Goal: Transaction & Acquisition: Obtain resource

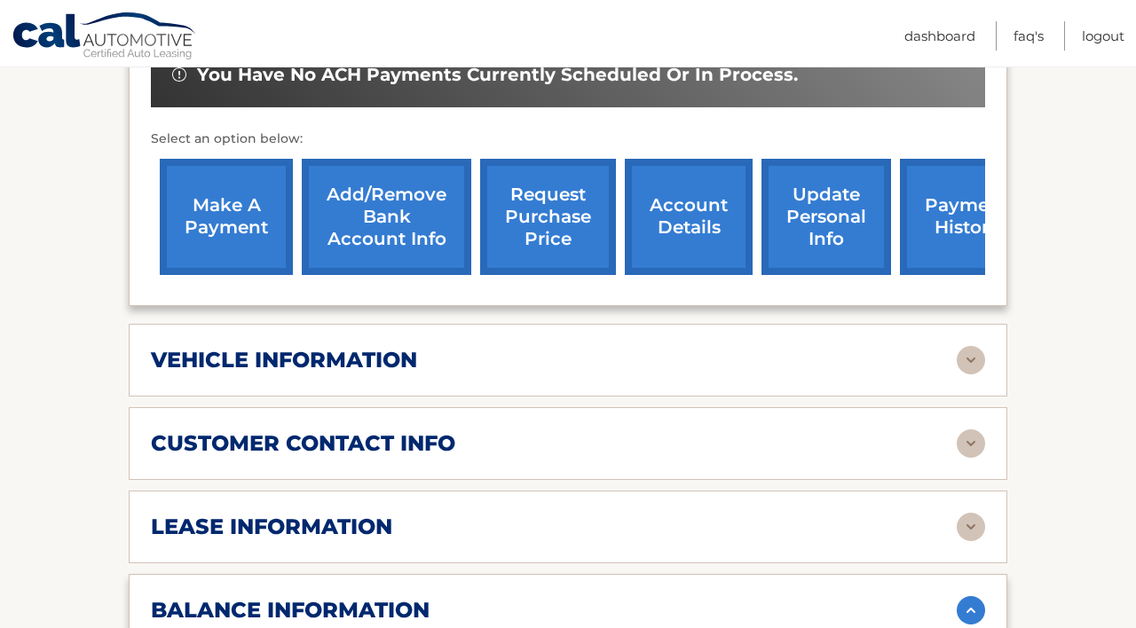
scroll to position [580, 0]
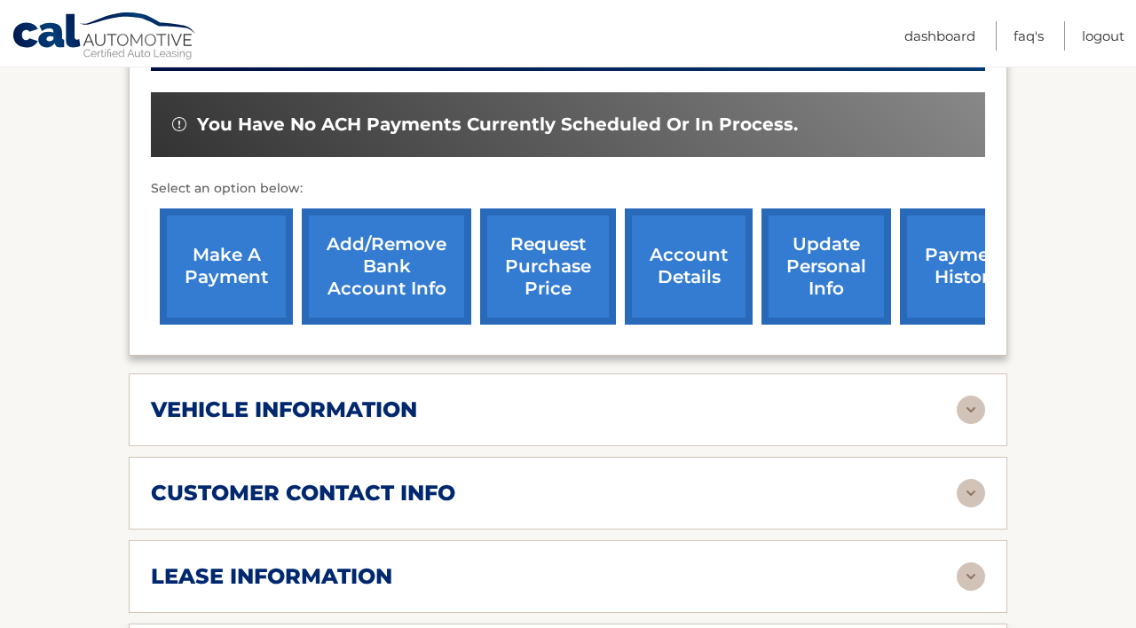
click at [547, 278] on link "request purchase price" at bounding box center [548, 267] width 136 height 116
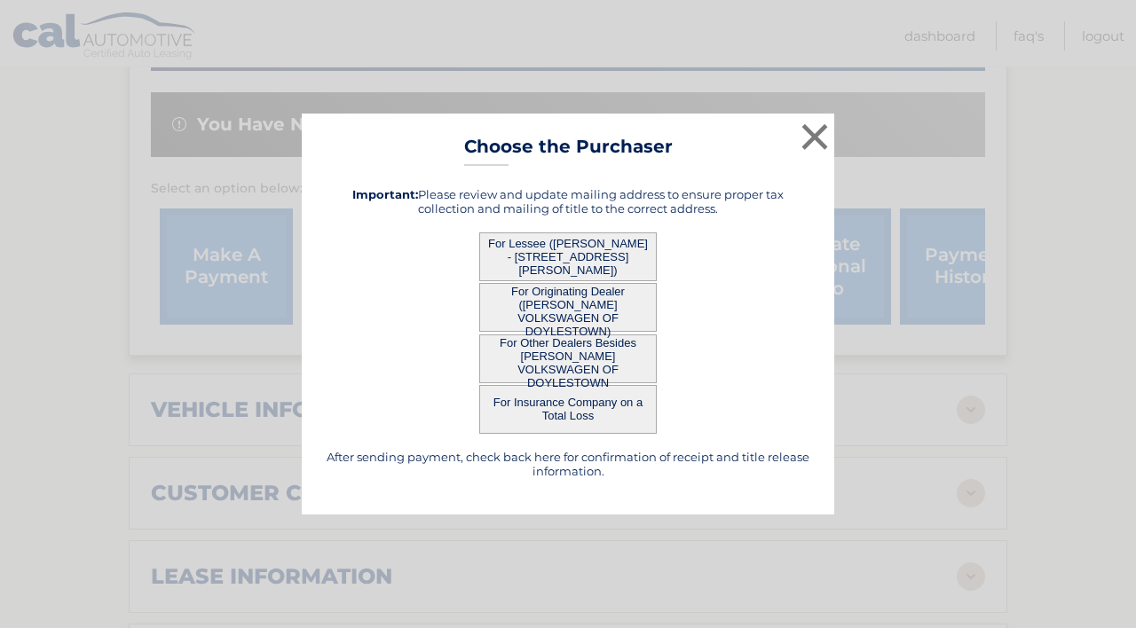
click at [552, 249] on button "For Lessee ([PERSON_NAME] - [STREET_ADDRESS][PERSON_NAME])" at bounding box center [567, 257] width 177 height 49
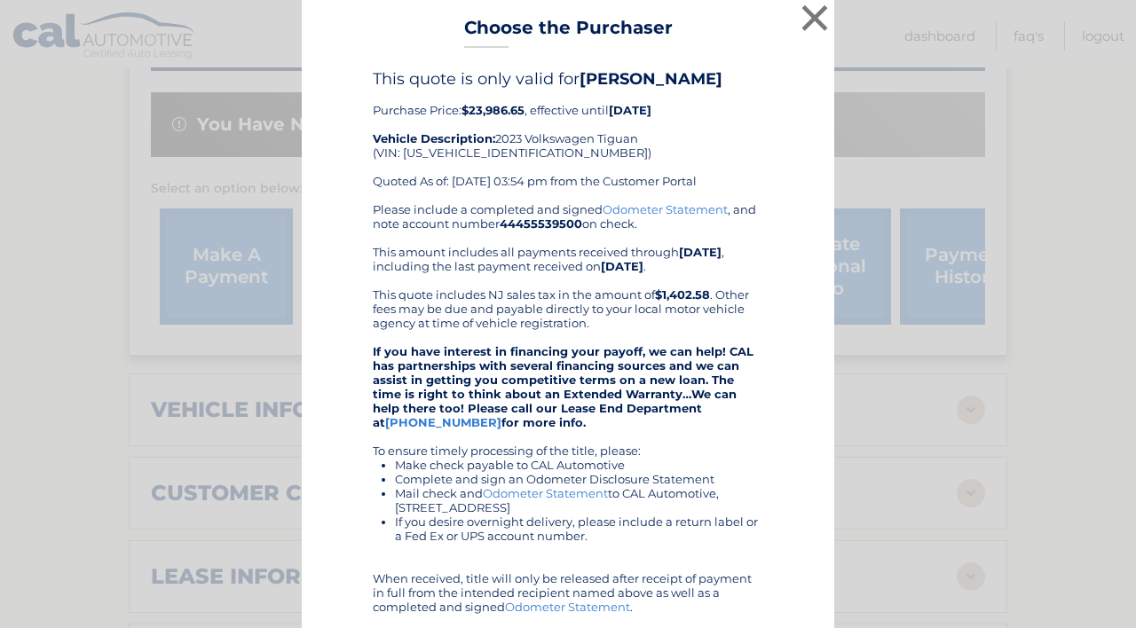
scroll to position [0, 0]
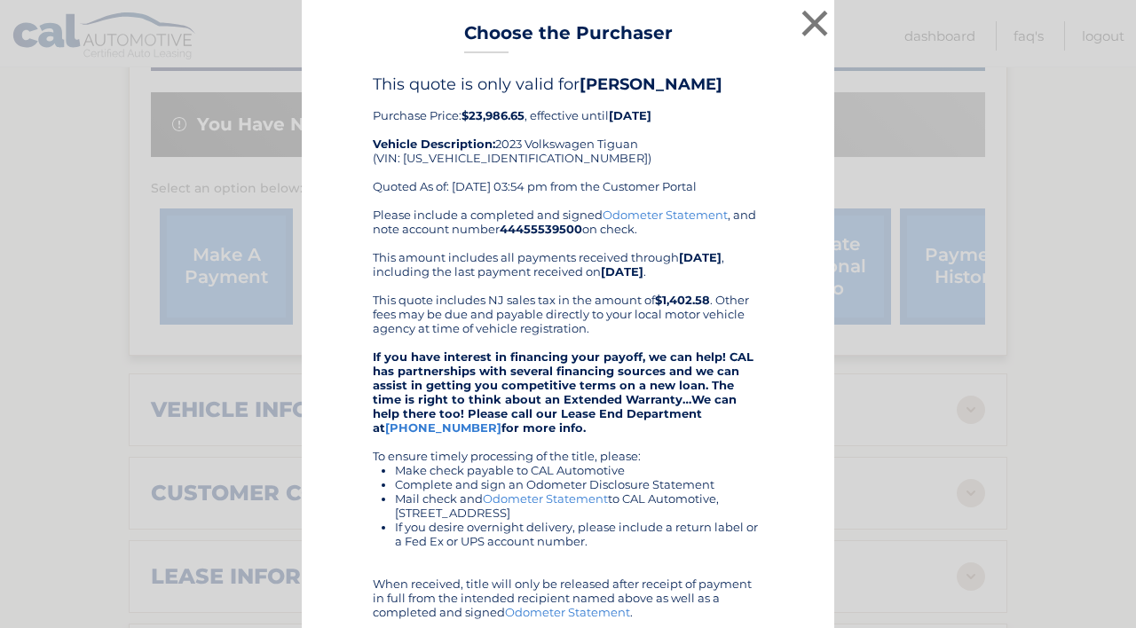
click at [471, 157] on div "This quote is only valid for [PERSON_NAME] Purchase Price: $23,986.65 , effecti…" at bounding box center [568, 141] width 390 height 133
copy div "[US_VEHICLE_IDENTIFICATION_NUMBER]"
click at [798, 25] on button "×" at bounding box center [814, 22] width 35 height 35
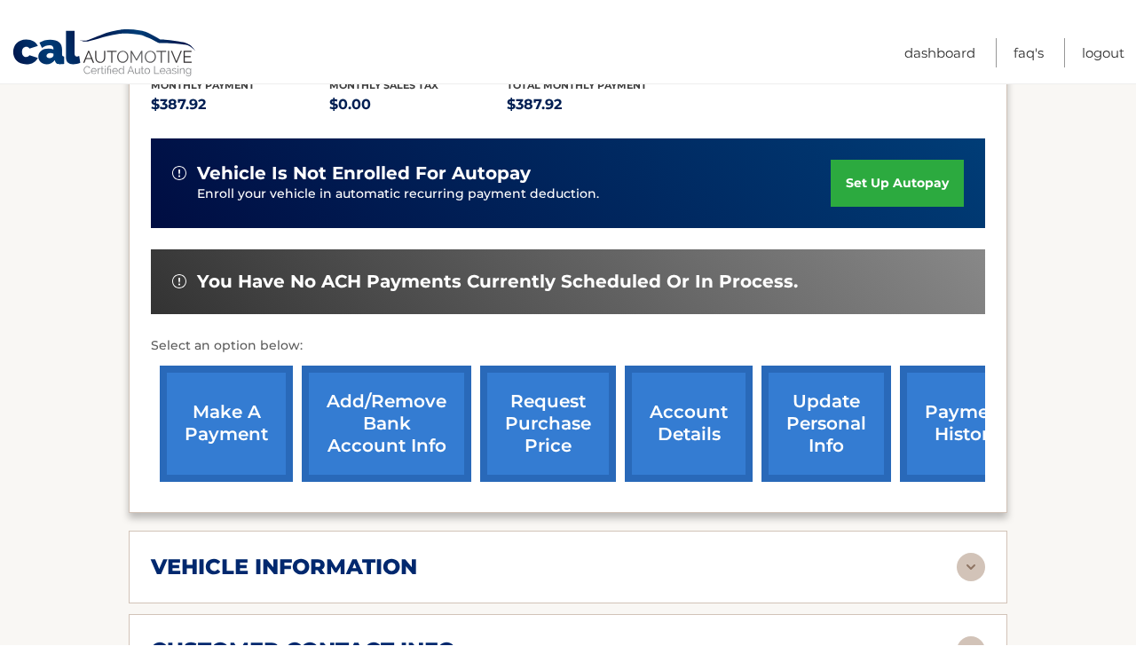
scroll to position [260, 0]
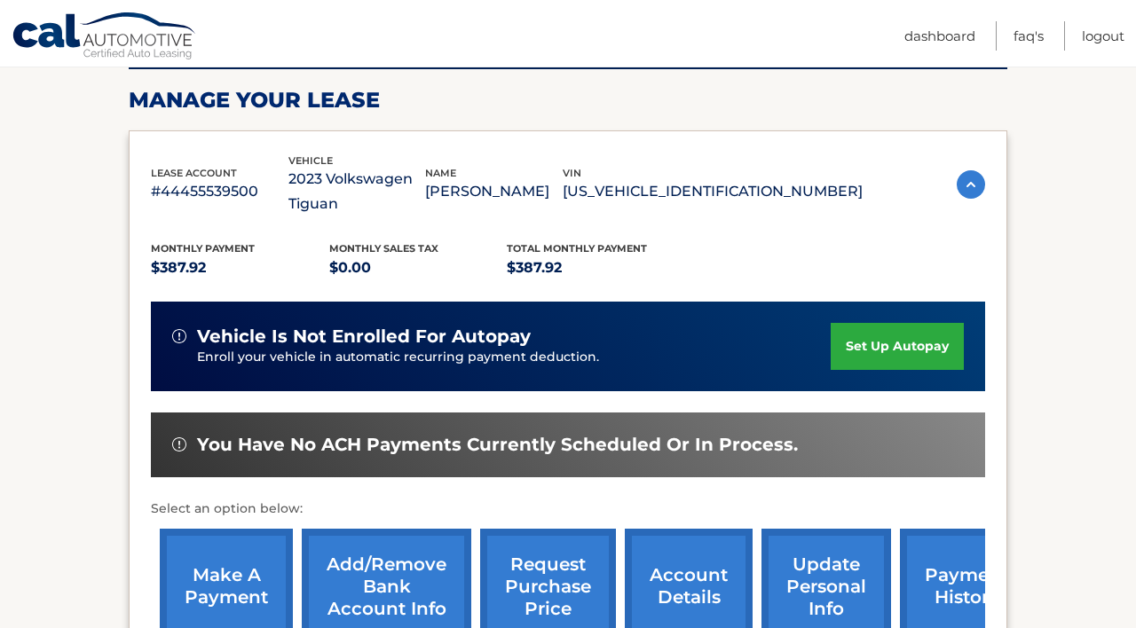
click at [737, 182] on p "[US_VEHICLE_IDENTIFICATION_NUMBER]" at bounding box center [713, 191] width 300 height 25
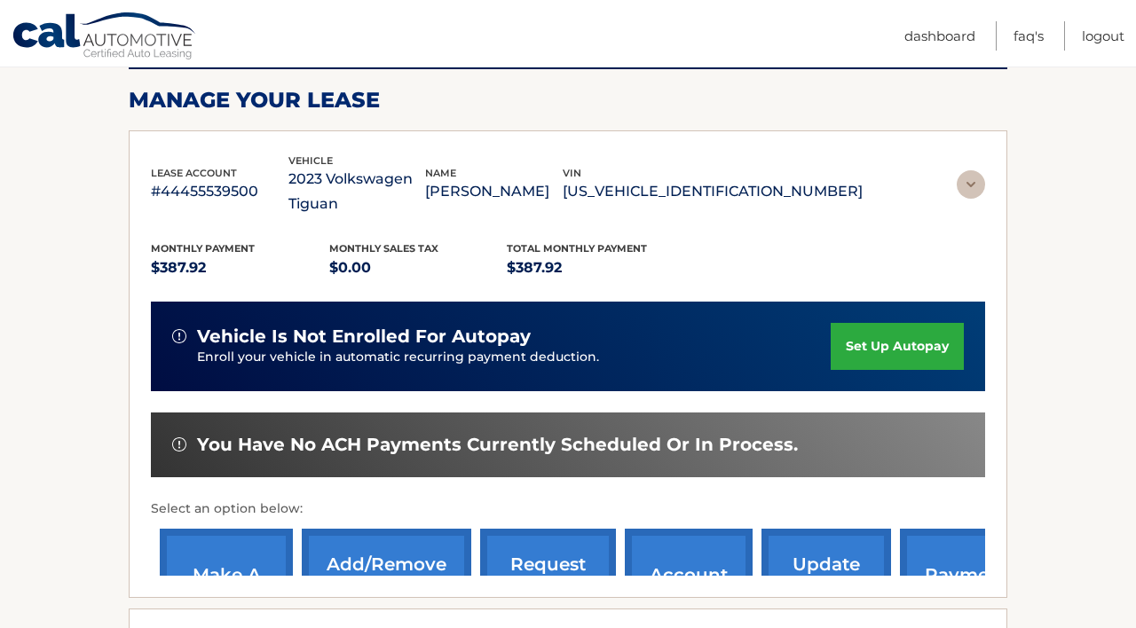
click at [737, 182] on p "[US_VEHICLE_IDENTIFICATION_NUMBER]" at bounding box center [713, 191] width 300 height 25
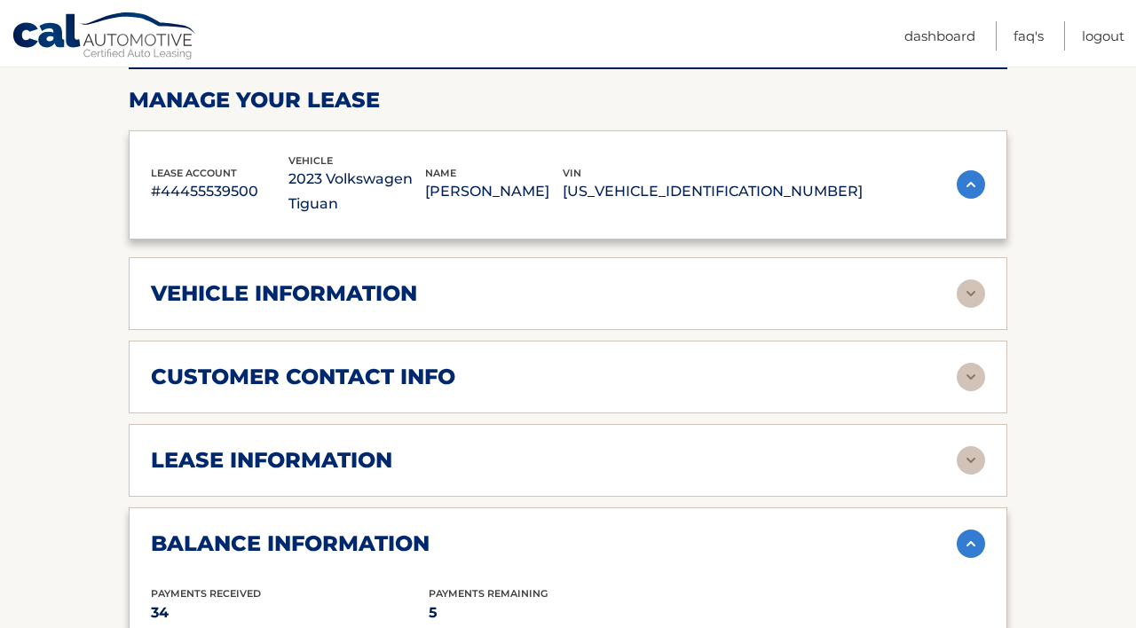
copy p "[US_VEHICLE_IDENTIFICATION_NUMBER]"
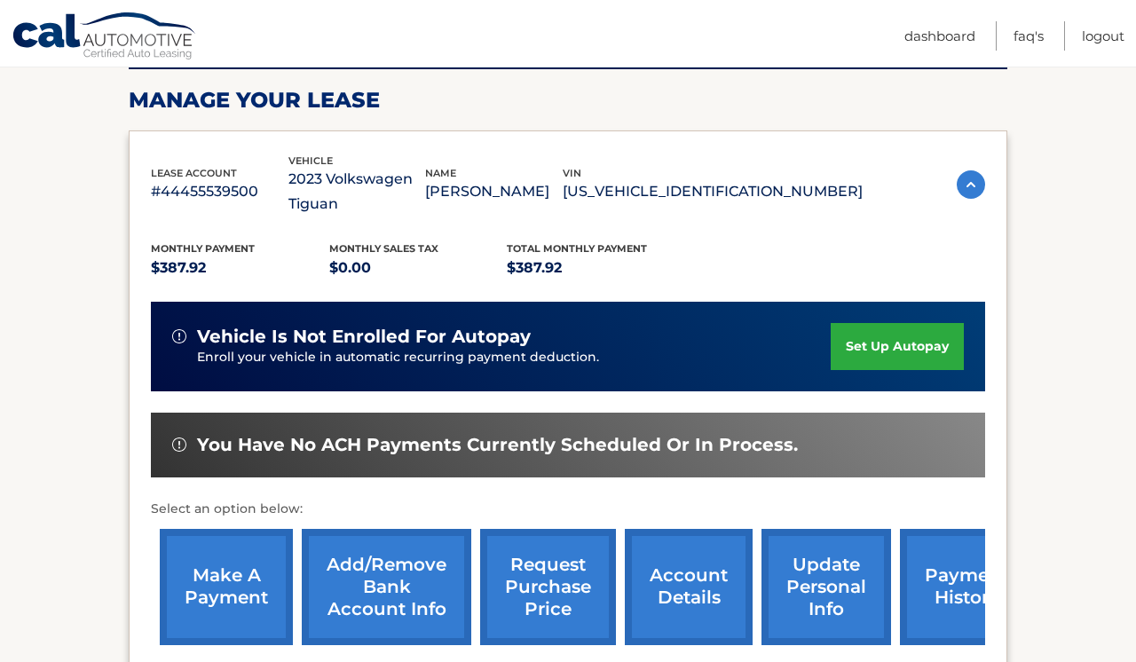
click at [799, 249] on div "Monthly Payment $387.92 Monthly sales Tax $0.00 Total Monthly Payment $387.92" at bounding box center [507, 260] width 712 height 40
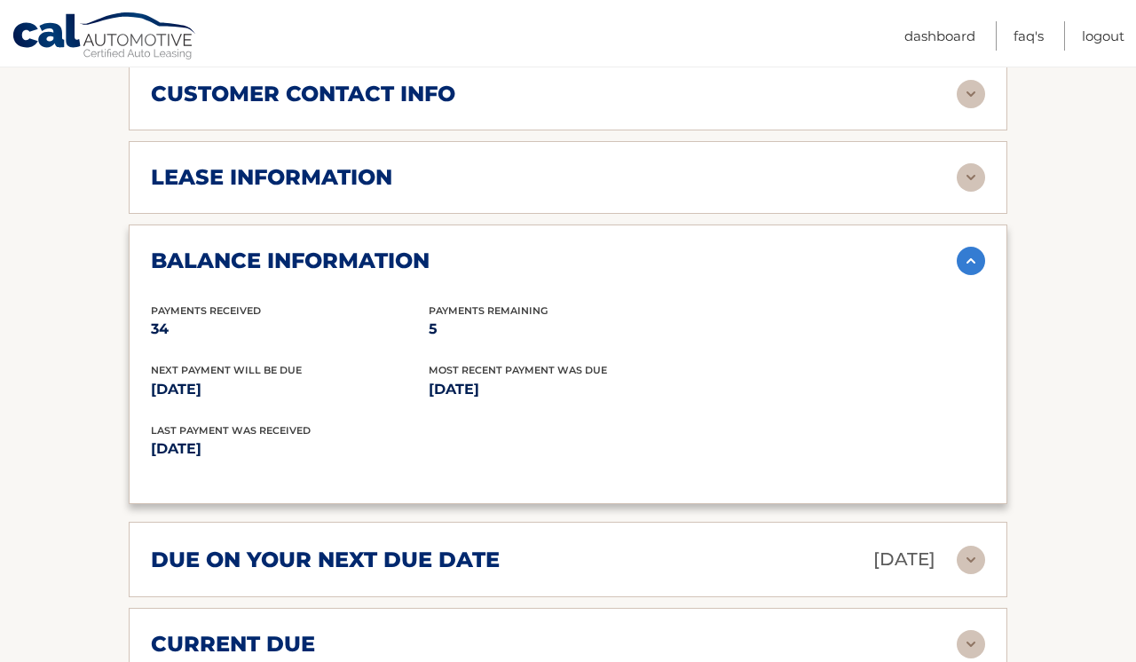
scroll to position [940, 0]
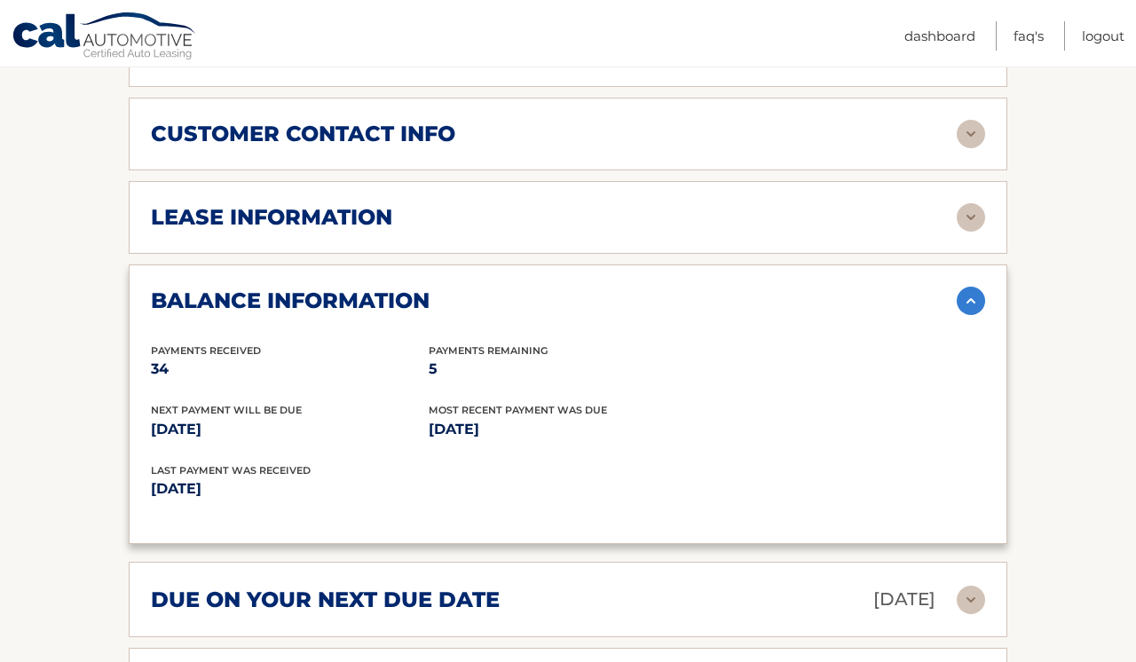
click at [784, 288] on div "balance information" at bounding box center [554, 301] width 806 height 27
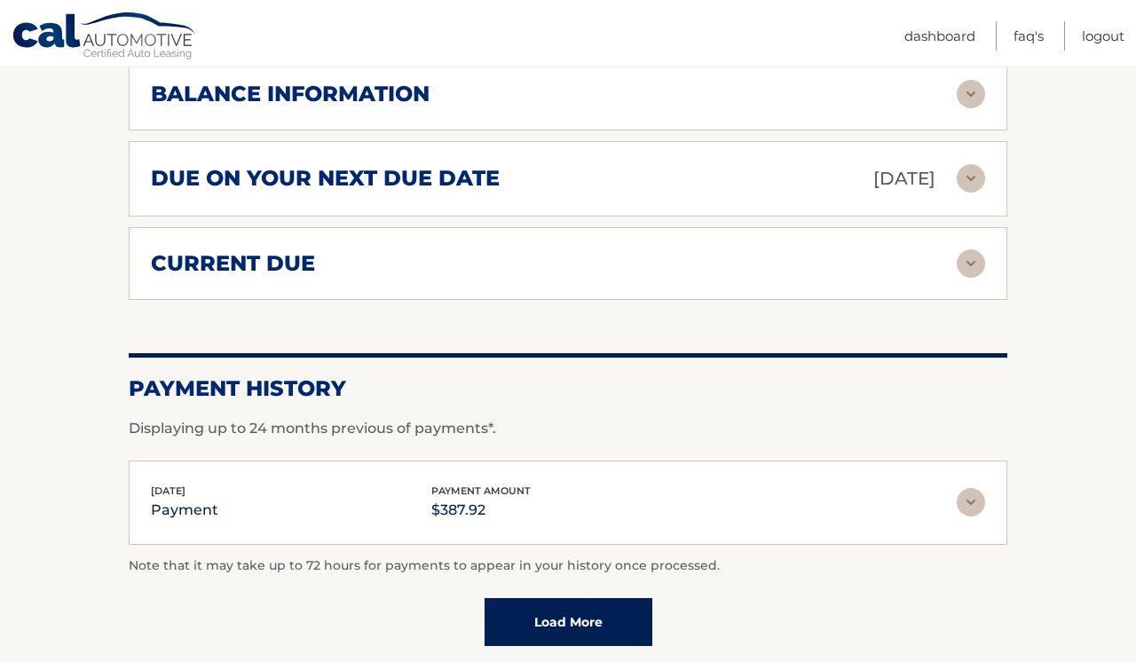
scroll to position [1148, 0]
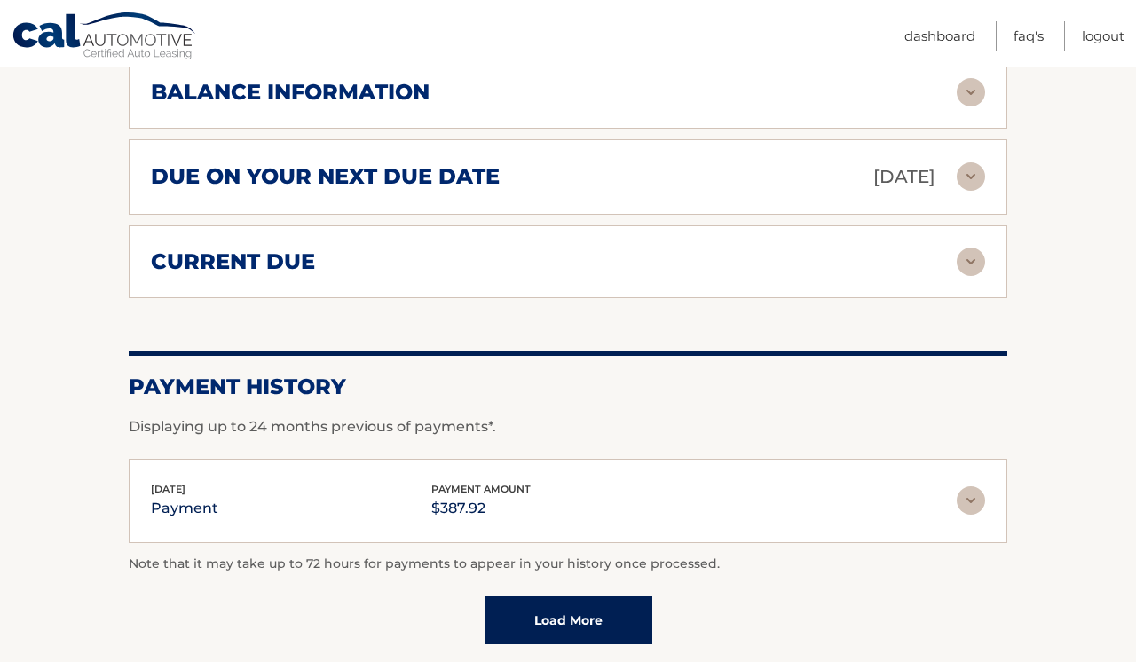
click at [960, 491] on img at bounding box center [971, 500] width 28 height 28
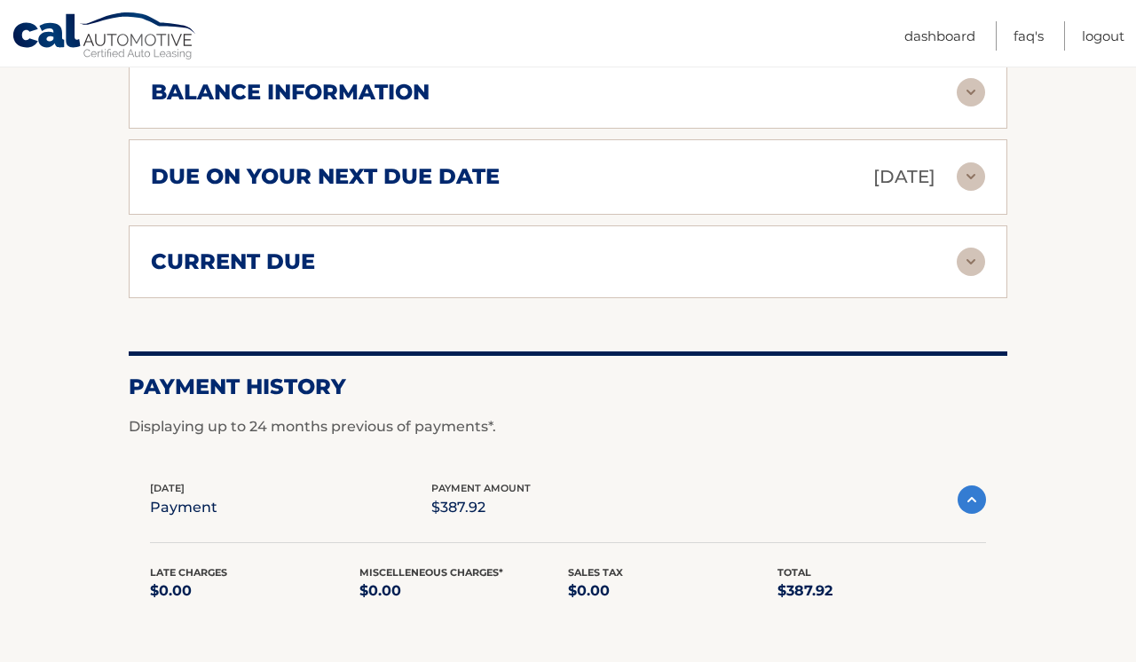
click at [960, 491] on img at bounding box center [972, 499] width 28 height 28
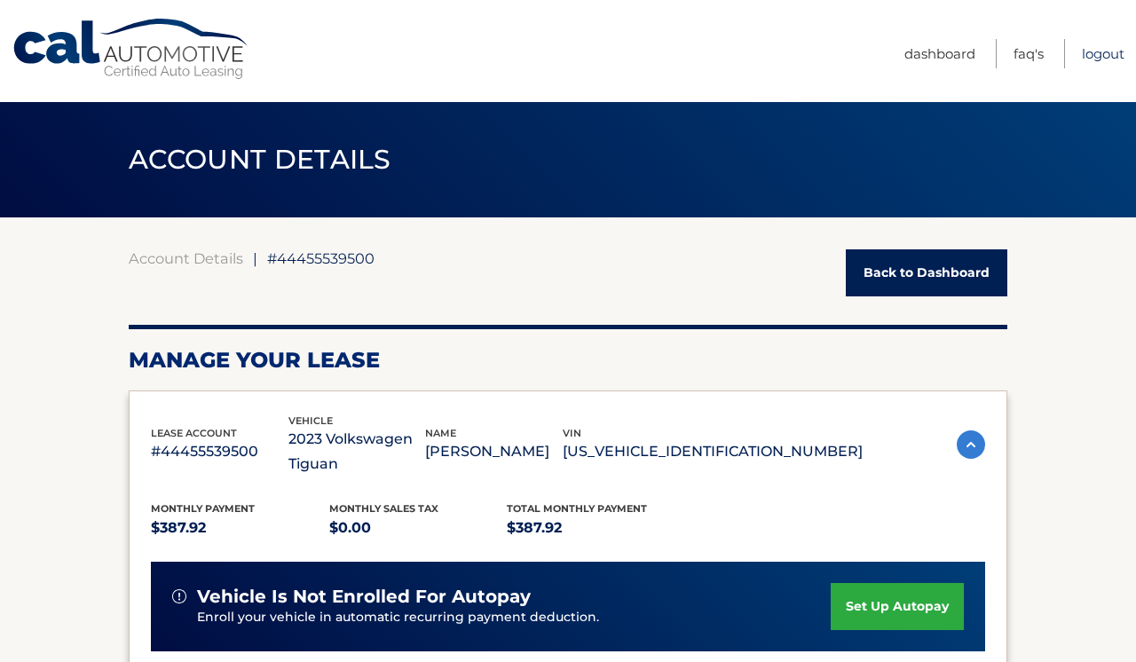
scroll to position [0, 0]
click at [1115, 57] on link "Logout" at bounding box center [1103, 53] width 43 height 29
